Goal: Task Accomplishment & Management: Manage account settings

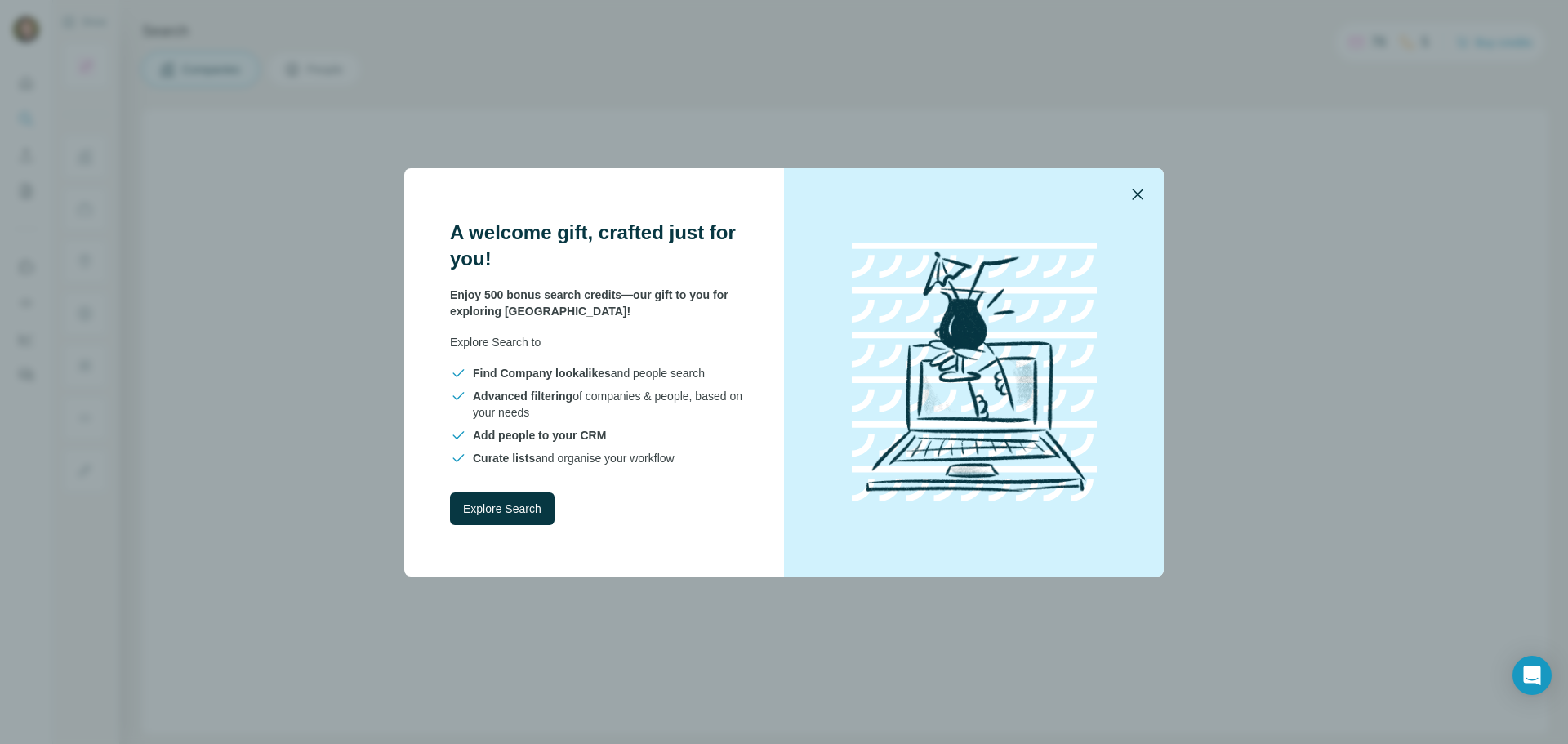
click at [1140, 194] on icon "button" at bounding box center [1138, 195] width 19 height 19
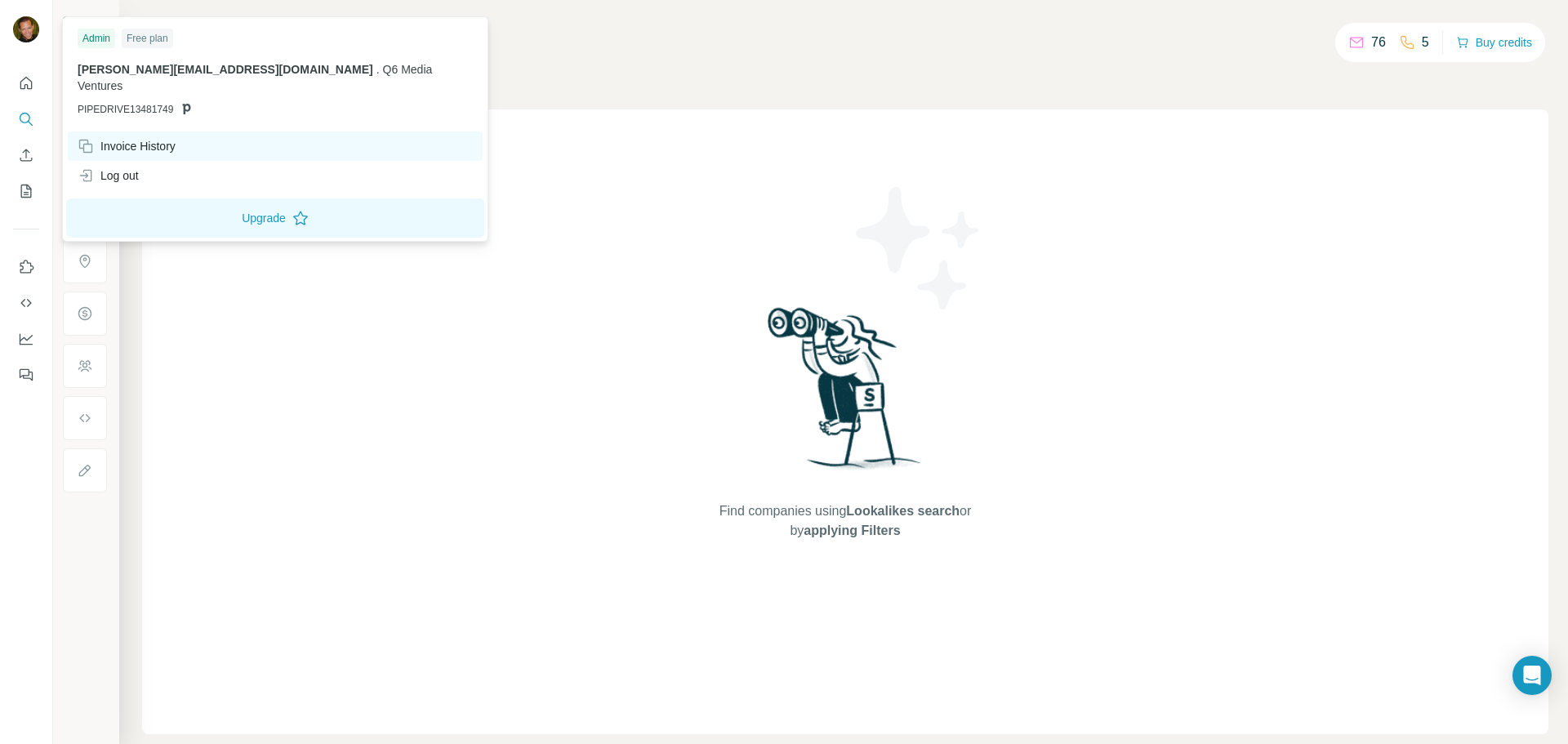
click at [151, 138] on div "Invoice History" at bounding box center [127, 145] width 98 height 17
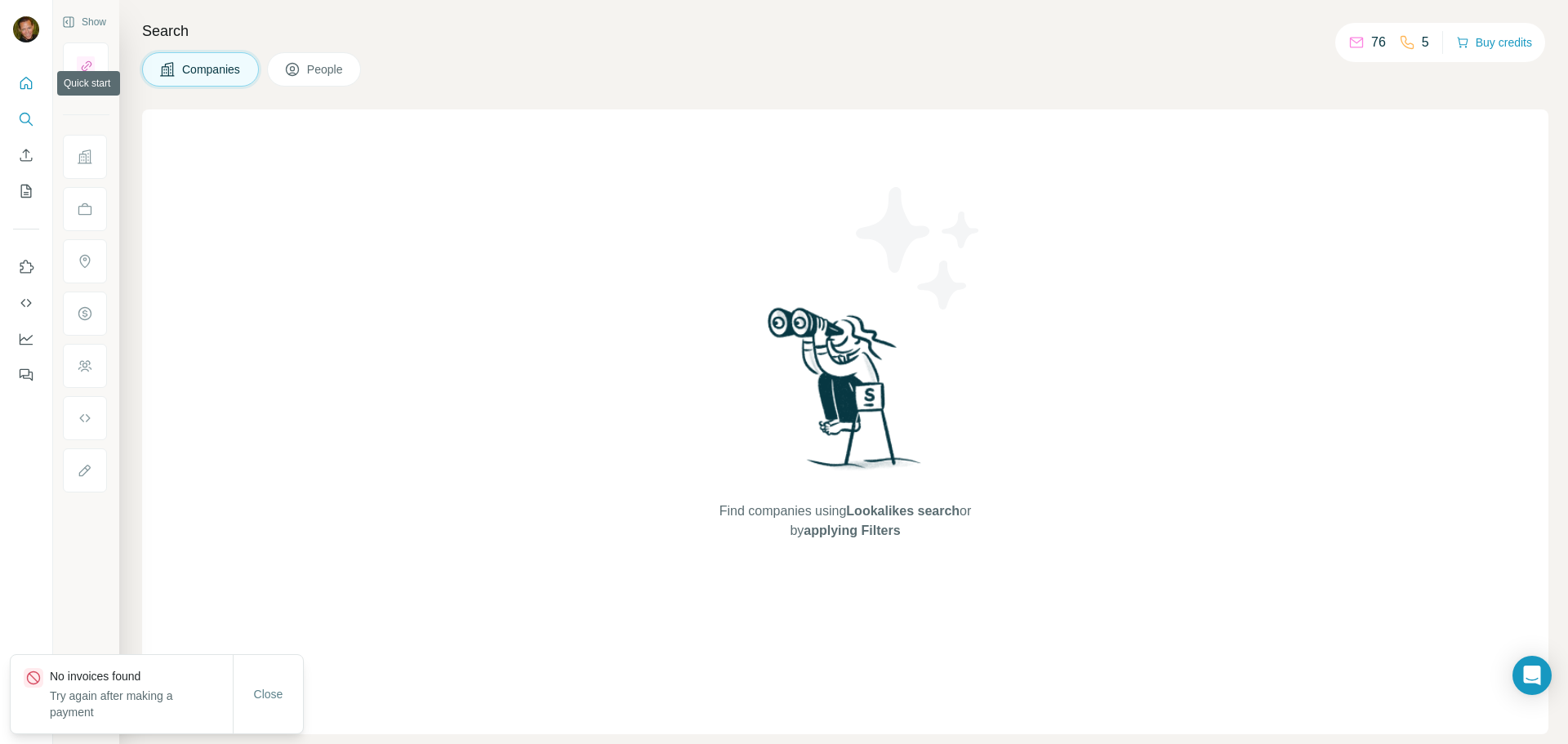
click at [30, 76] on icon "Quick start" at bounding box center [26, 83] width 17 height 17
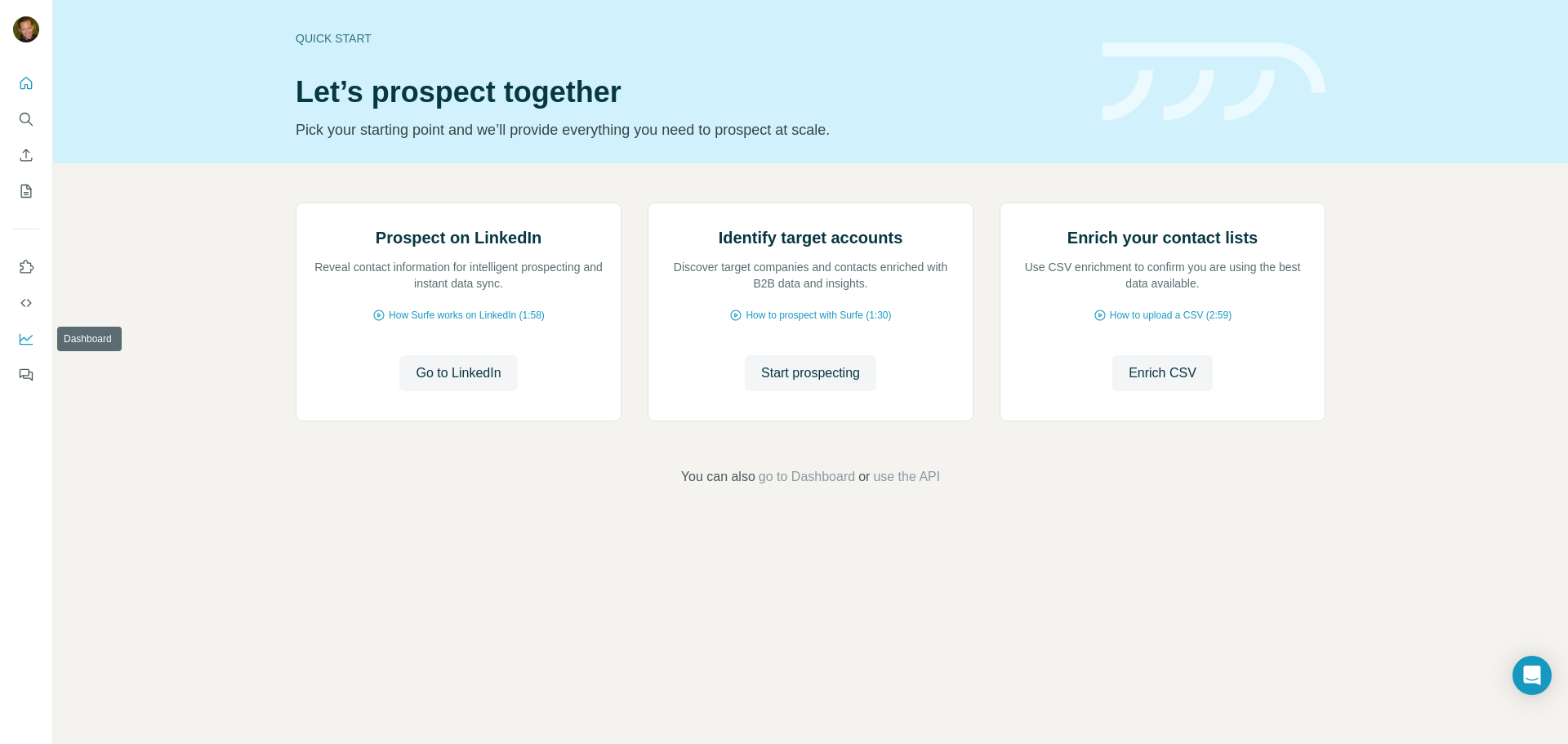
click at [23, 330] on icon "Dashboard" at bounding box center [26, 338] width 17 height 17
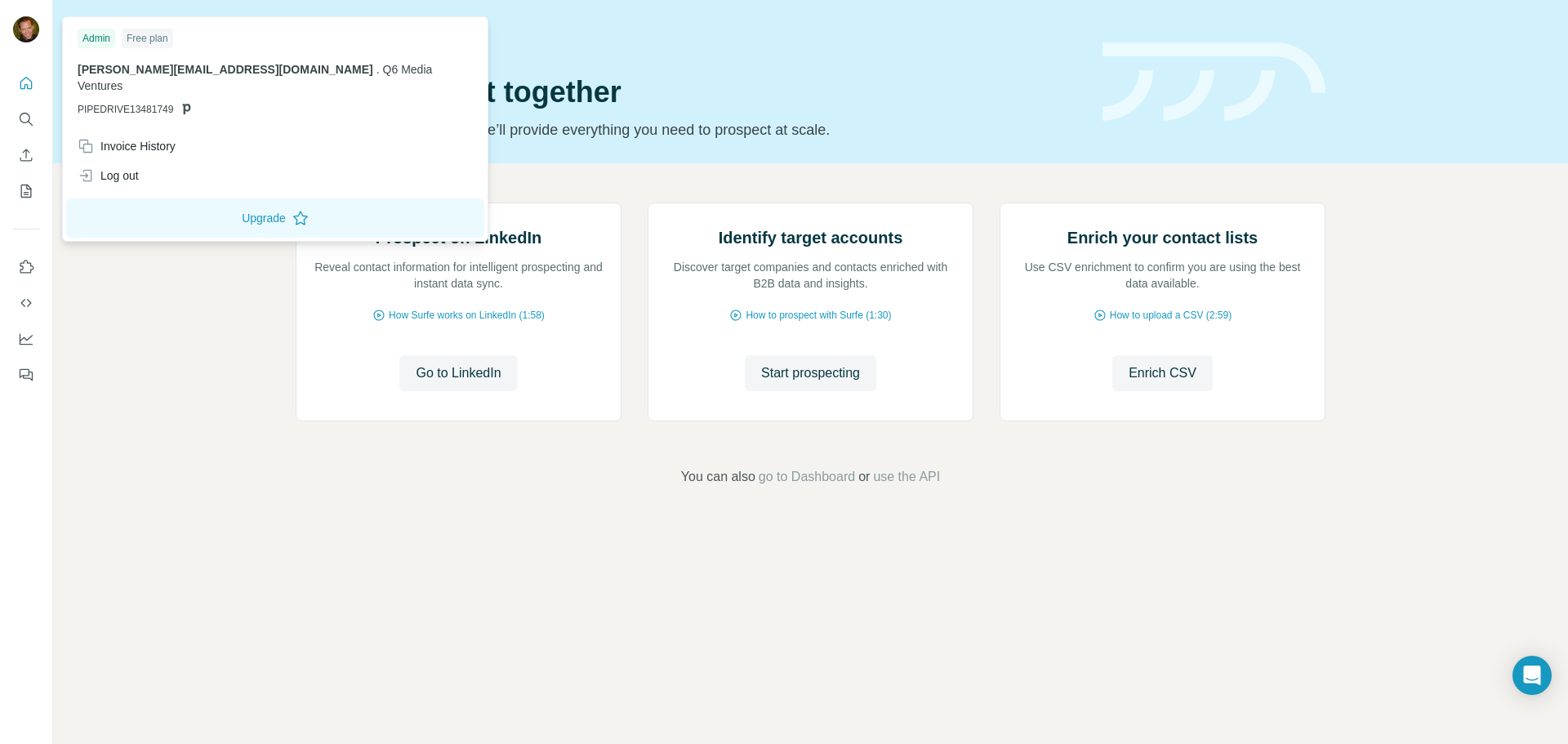
click at [26, 30] on img at bounding box center [26, 30] width 26 height 26
click at [97, 39] on div "Admin" at bounding box center [96, 39] width 38 height 19
click at [134, 138] on div "Invoice History" at bounding box center [127, 145] width 98 height 17
click at [555, 526] on div "Prospect on LinkedIn Reveal contact information for intelligent prospecting and…" at bounding box center [811, 344] width 1515 height 363
click at [215, 368] on div "Prospect on LinkedIn Reveal contact information for intelligent prospecting and…" at bounding box center [811, 344] width 1515 height 363
